Goal: Check status: Check status

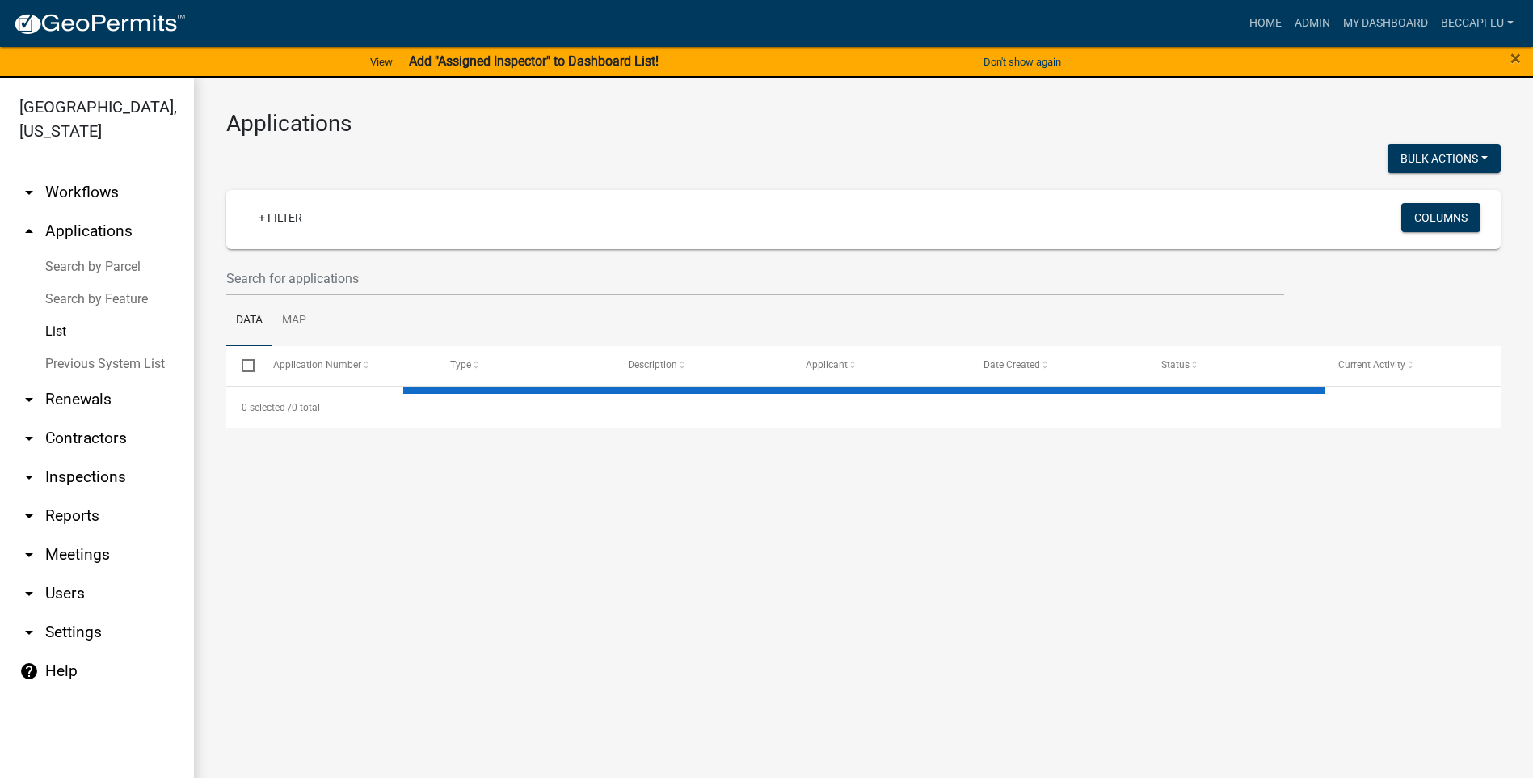
select select "3: 100"
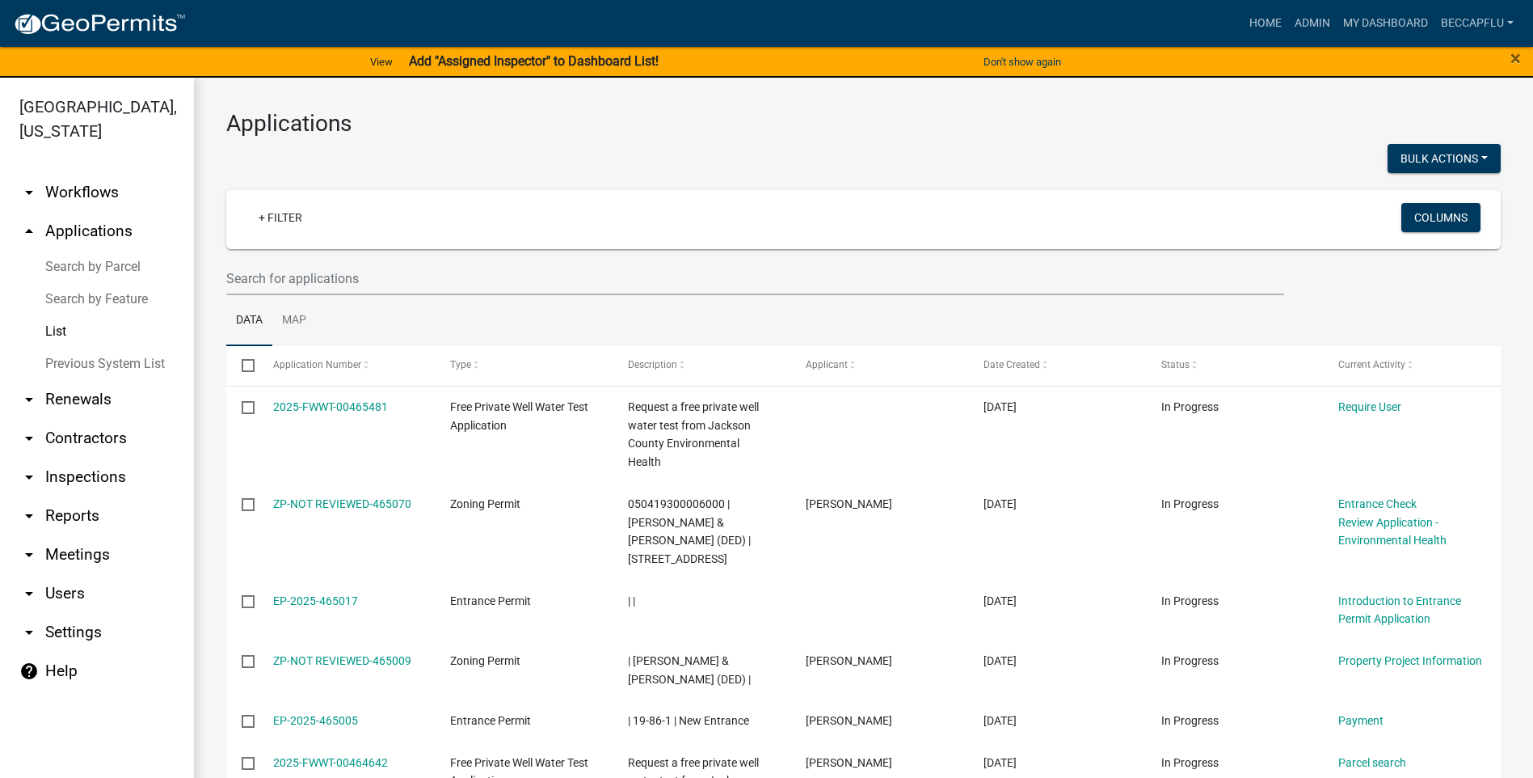
click at [65, 315] on link "List" at bounding box center [97, 331] width 194 height 32
click at [323, 269] on input "text" at bounding box center [755, 278] width 1058 height 33
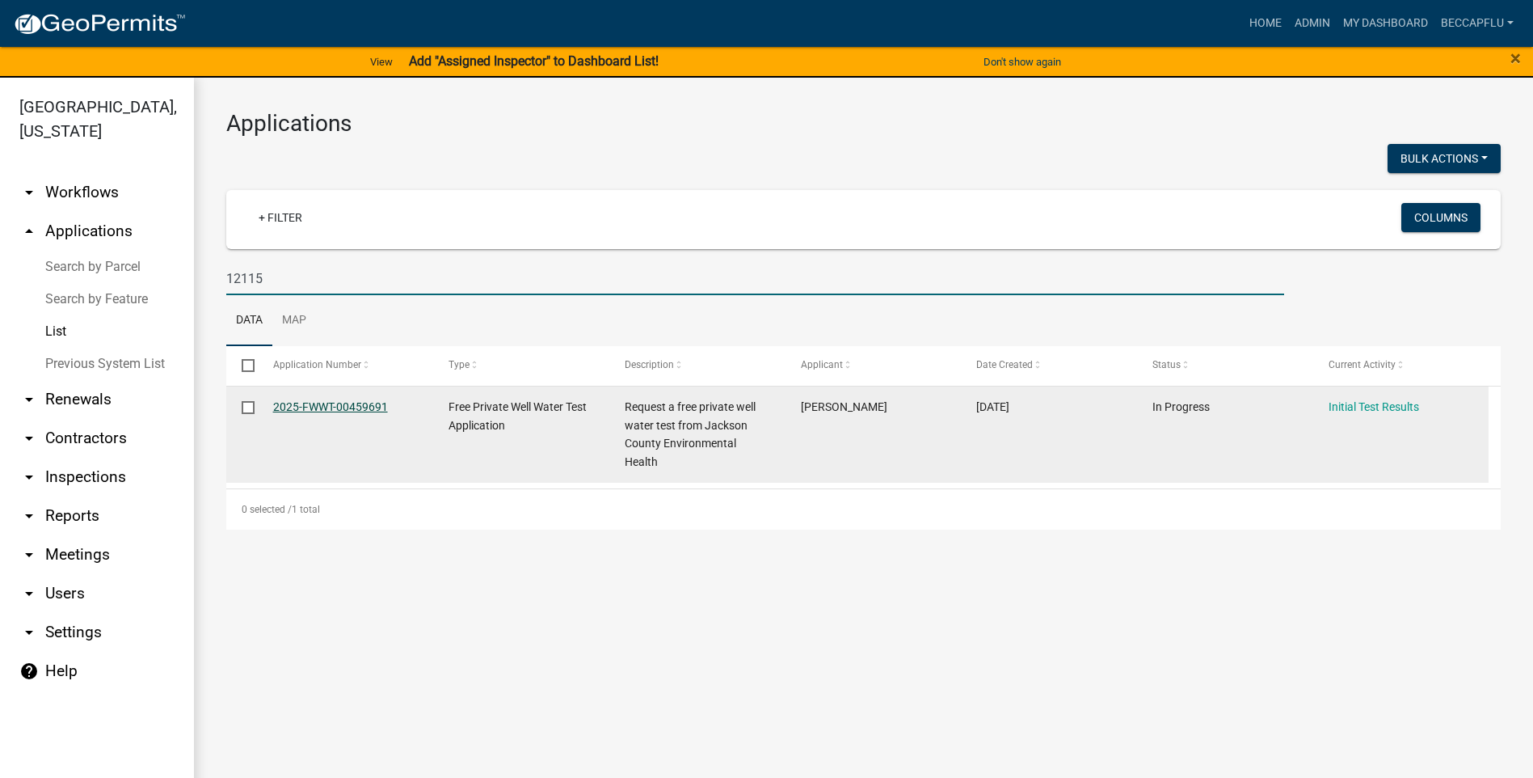
type input "12115"
click at [366, 406] on link "2025-FWWT-00459691" at bounding box center [330, 406] width 115 height 13
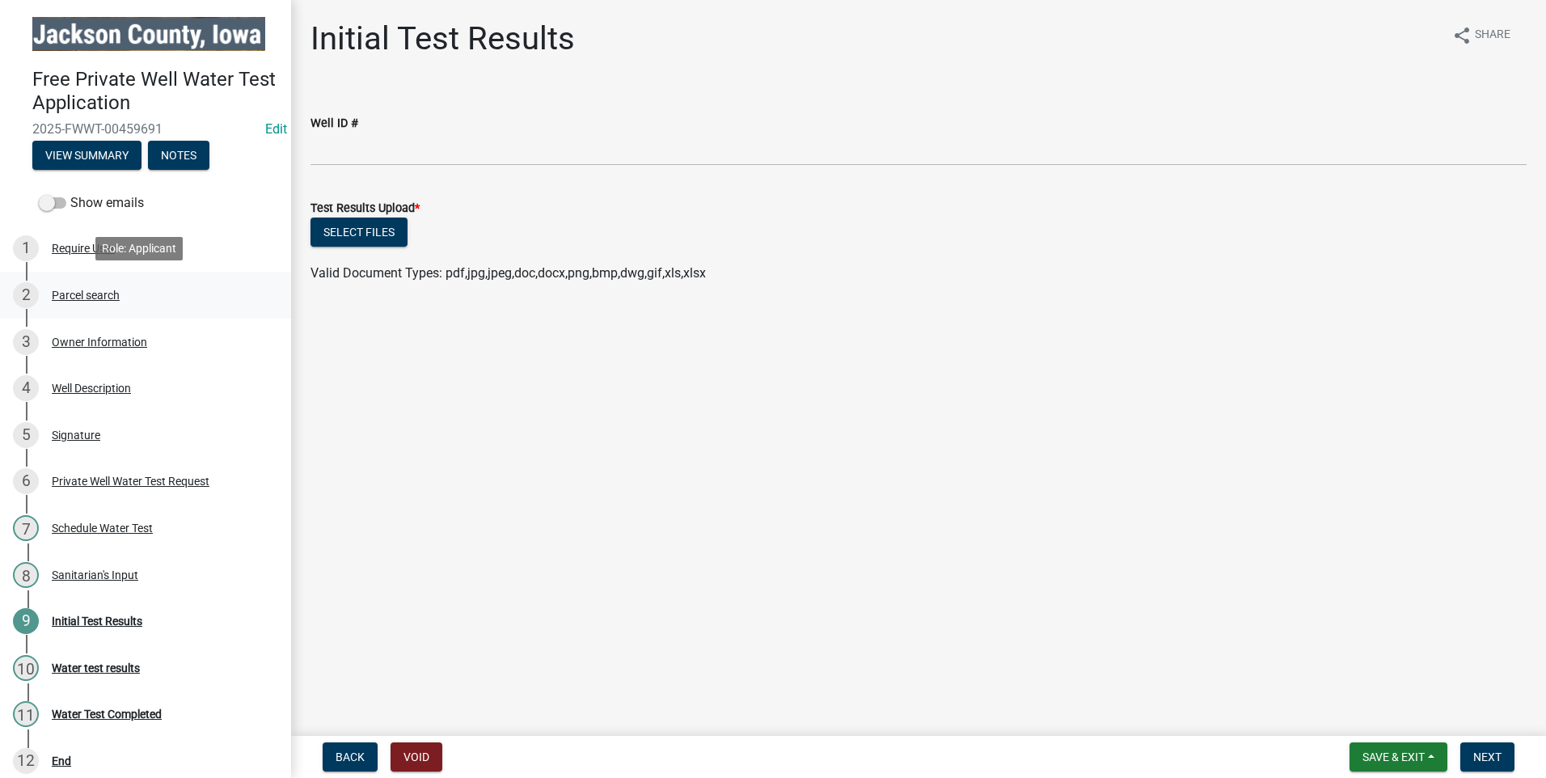
click at [108, 291] on div "Parcel search" at bounding box center [86, 294] width 68 height 11
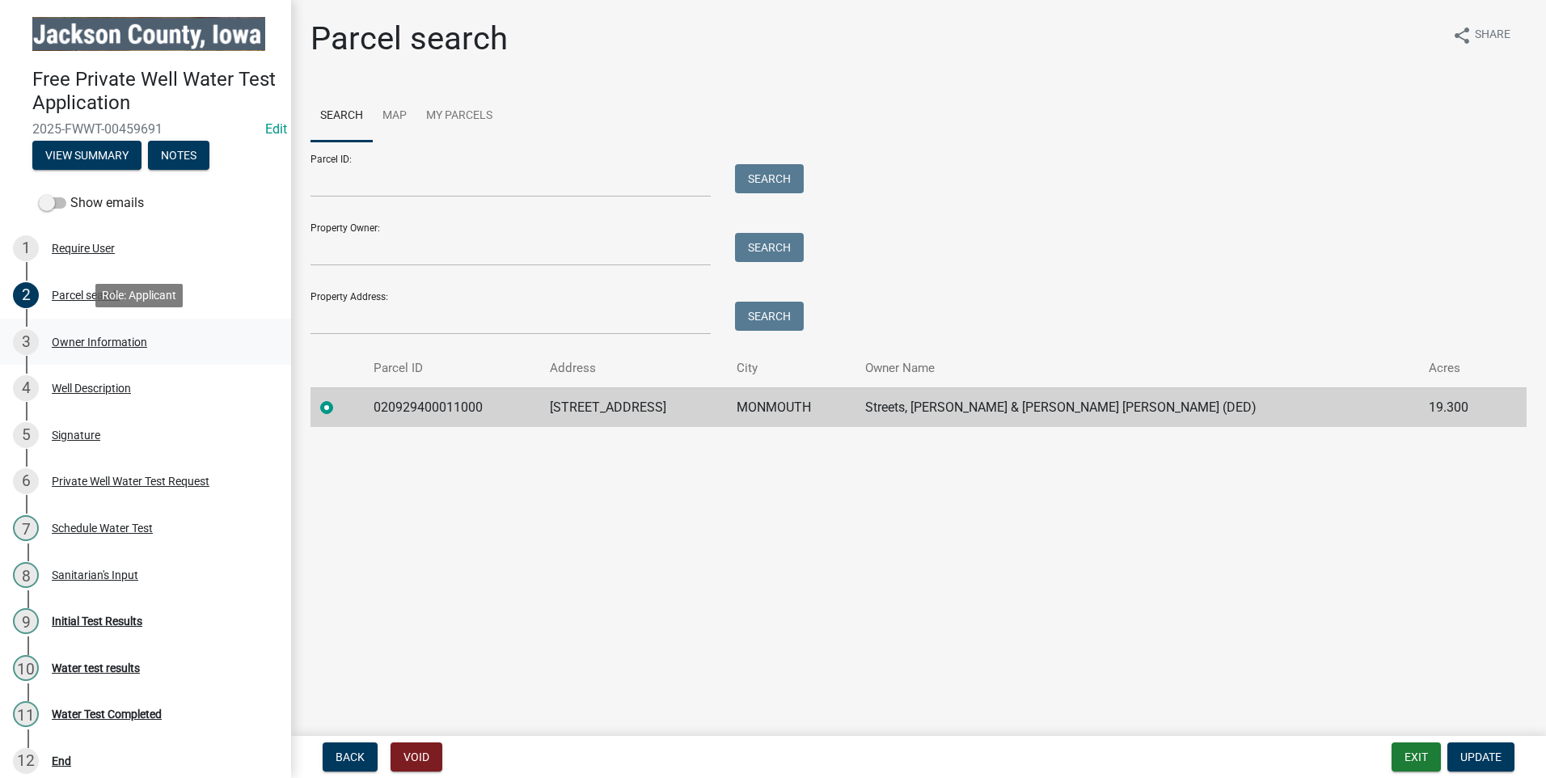
click at [89, 336] on div "Owner Information" at bounding box center [99, 341] width 95 height 11
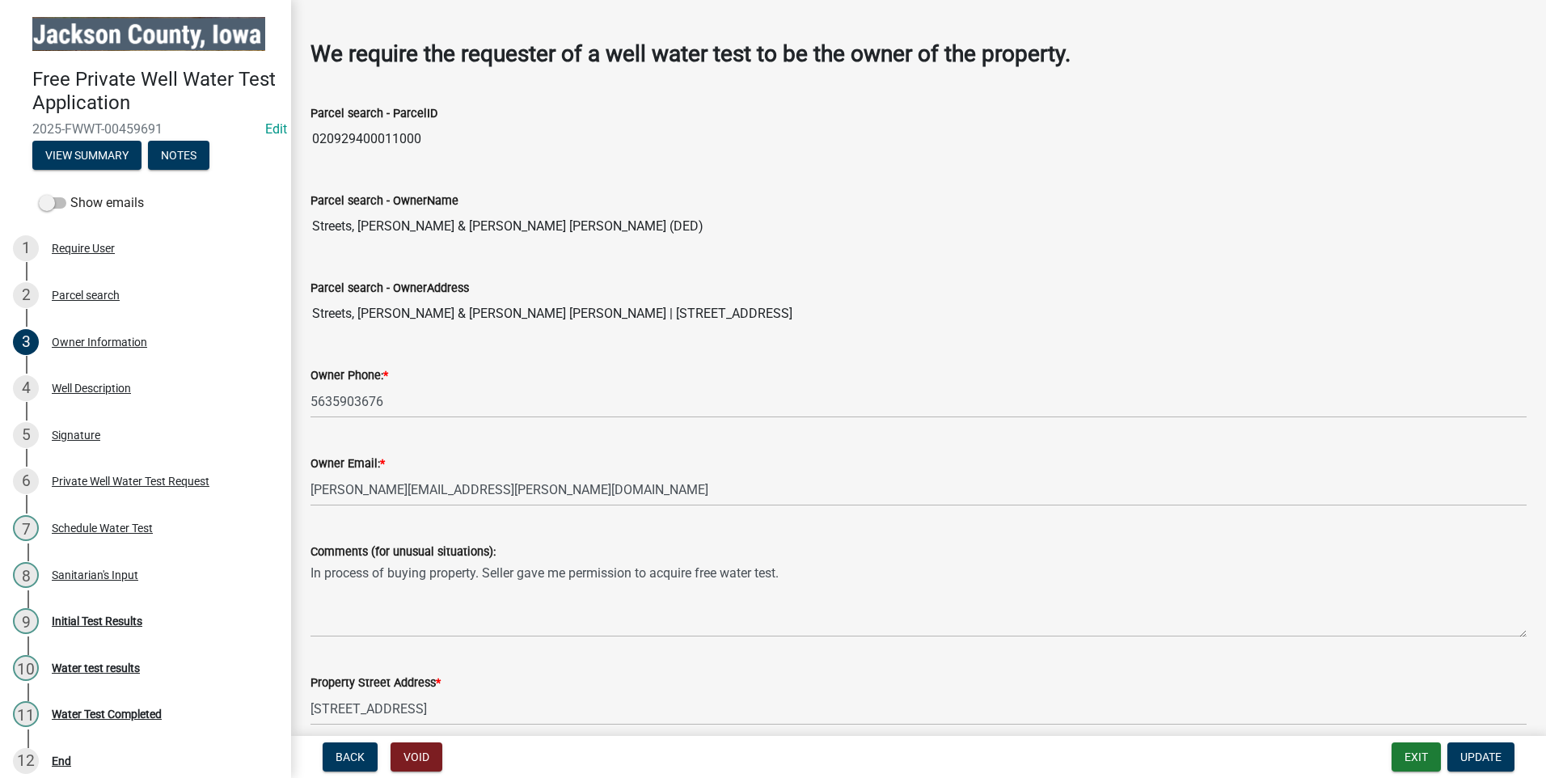
scroll to position [43, 0]
